Goal: Navigation & Orientation: Understand site structure

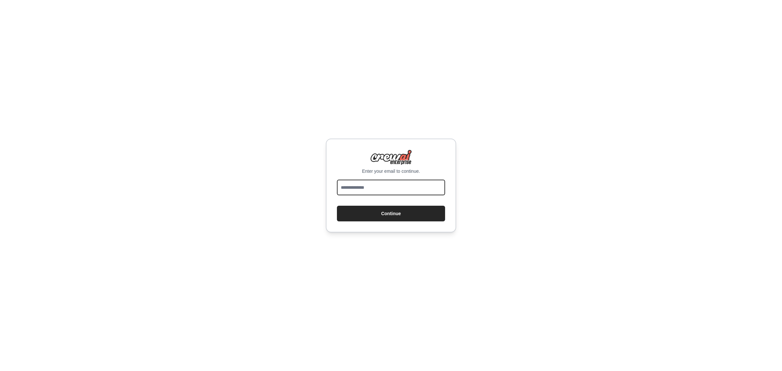
click at [381, 189] on input "email" at bounding box center [391, 187] width 108 height 16
type input "**********"
click at [405, 215] on button "Continue" at bounding box center [391, 213] width 108 height 16
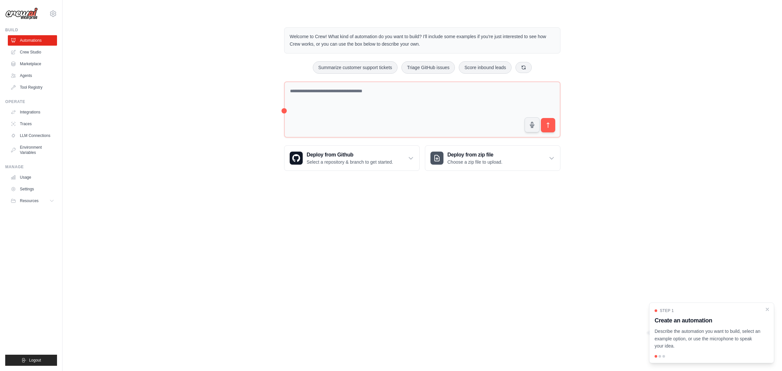
click at [703, 159] on div "Welcome to Crew! What kind of automation do you want to build? I'll include som…" at bounding box center [422, 99] width 698 height 164
click at [699, 205] on body "robsonbrock@gmail.com Settings Build Automations Crew Studio" at bounding box center [391, 185] width 782 height 371
click at [31, 49] on link "Crew Studio" at bounding box center [32, 52] width 49 height 10
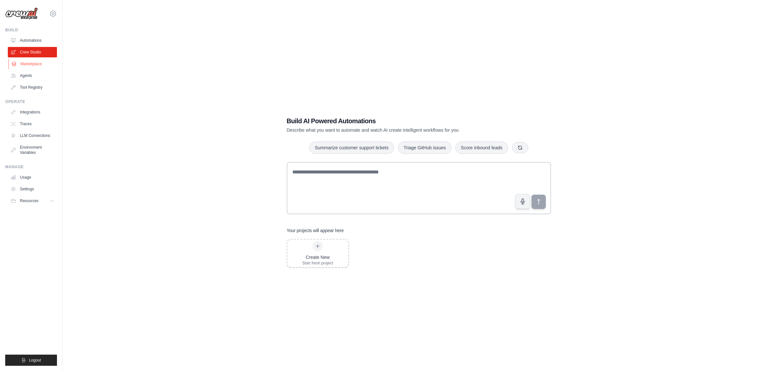
click at [34, 65] on link "Marketplace" at bounding box center [32, 64] width 49 height 10
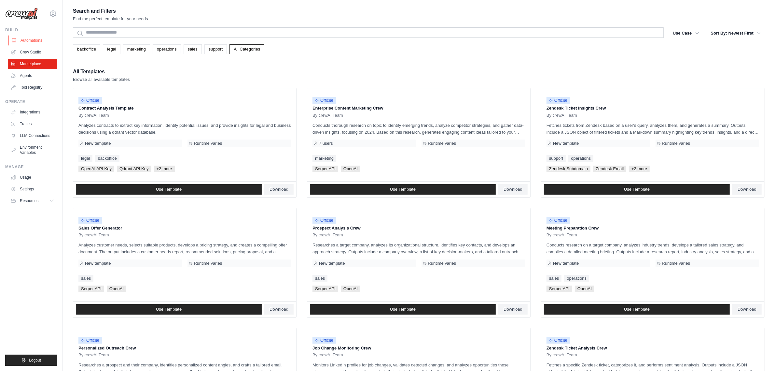
click at [37, 38] on link "Automations" at bounding box center [32, 40] width 49 height 10
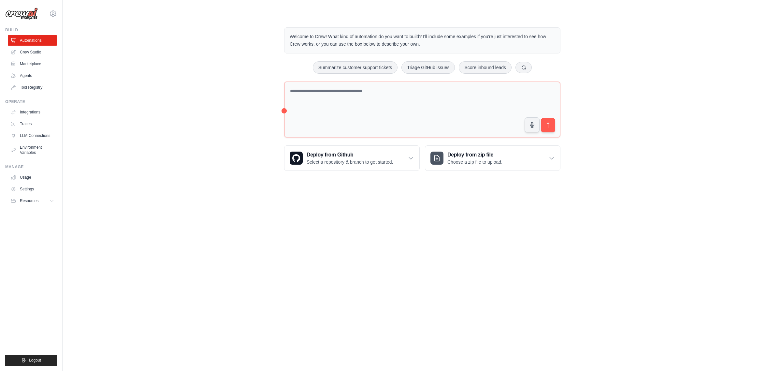
click at [726, 110] on div "Welcome to Crew! What kind of automation do you want to build? I'll include som…" at bounding box center [422, 99] width 698 height 164
drag, startPoint x: 154, startPoint y: 133, endPoint x: 148, endPoint y: 136, distance: 7.1
click at [154, 133] on div "Welcome to Crew! What kind of automation do you want to build? I'll include som…" at bounding box center [422, 99] width 698 height 164
click at [729, 148] on div "Welcome to Crew! What kind of automation do you want to build? I'll include som…" at bounding box center [422, 99] width 698 height 164
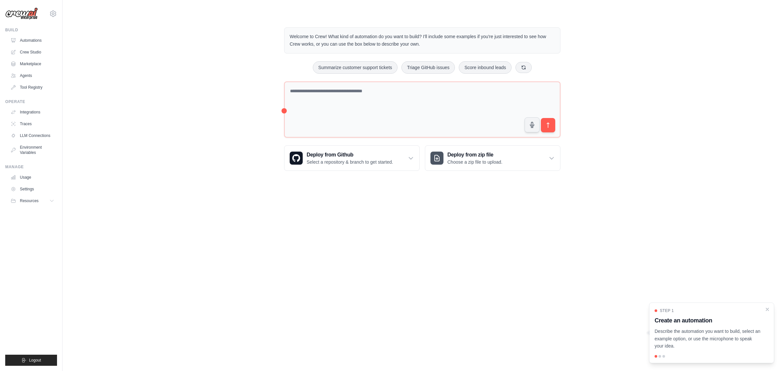
click at [664, 159] on div "Welcome to Crew! What kind of automation do you want to build? I'll include som…" at bounding box center [422, 99] width 698 height 164
